Goal: Information Seeking & Learning: Check status

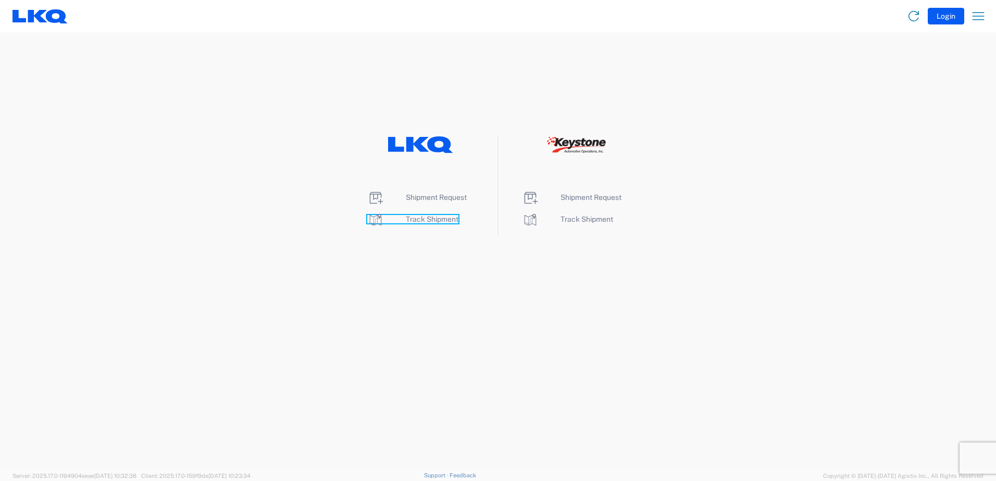
click at [378, 220] on icon at bounding box center [375, 219] width 17 height 17
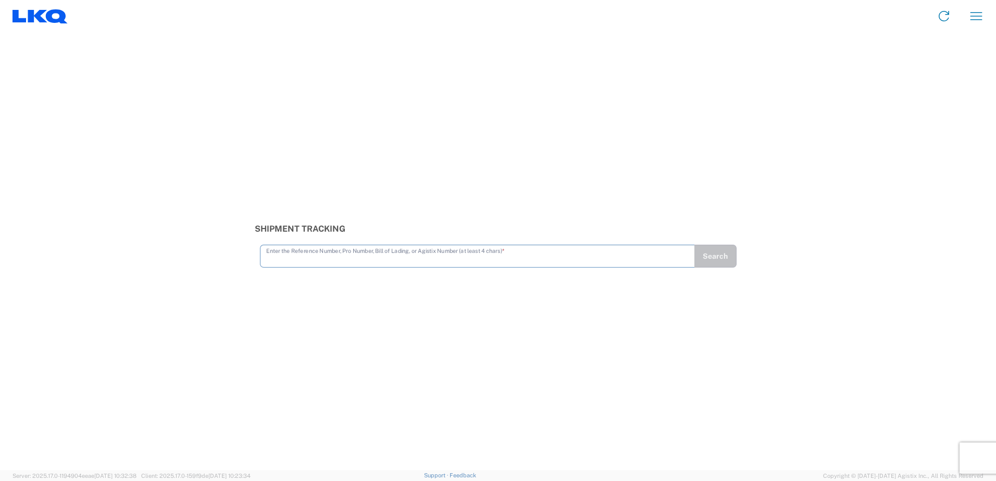
click at [309, 260] on input "text" at bounding box center [477, 255] width 422 height 18
type input "56433400"
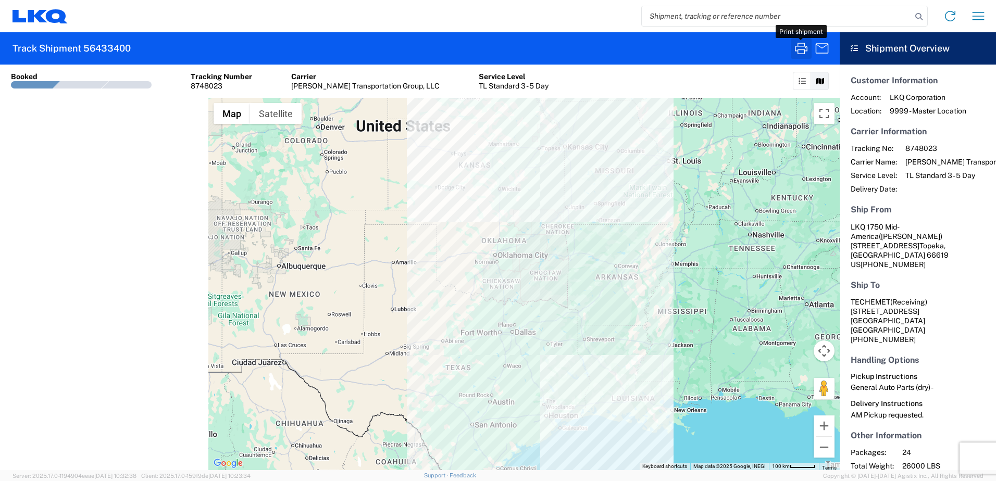
click at [801, 54] on icon "button" at bounding box center [801, 48] width 17 height 17
